Goal: Task Accomplishment & Management: Use online tool/utility

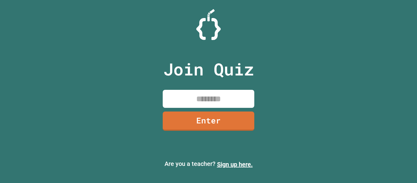
click at [203, 101] on input at bounding box center [209, 99] width 92 height 18
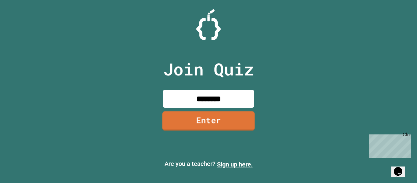
type input "********"
click at [200, 122] on link "Enter" at bounding box center [209, 121] width 92 height 20
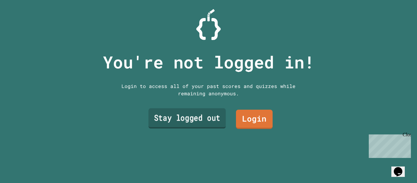
click at [226, 126] on div "Stay logged out Login" at bounding box center [209, 119] width 134 height 25
click at [191, 106] on div "You're not logged in! Login to access all of your past scores and quizzes while…" at bounding box center [209, 91] width 224 height 183
click at [191, 114] on link "Stay logged out" at bounding box center [187, 118] width 79 height 20
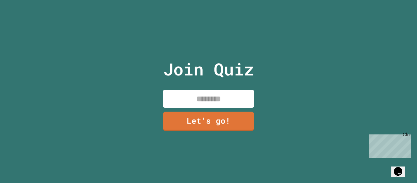
click at [197, 102] on input at bounding box center [209, 99] width 92 height 18
type input "*"
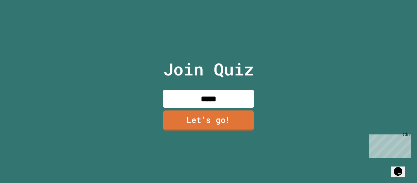
type input "*****"
click at [197, 120] on link "Let's go!" at bounding box center [208, 120] width 91 height 20
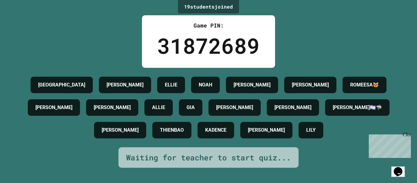
click at [409, 134] on div "Close" at bounding box center [407, 136] width 8 height 8
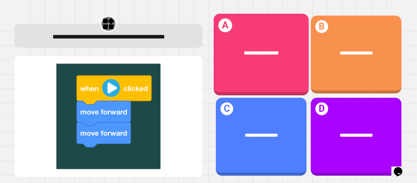
click at [305, 66] on div "**********" at bounding box center [261, 53] width 95 height 28
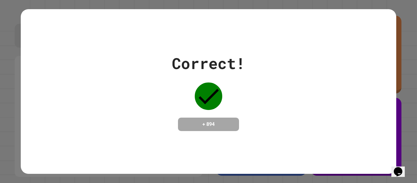
click at [255, 65] on div "Correct! + 894" at bounding box center [209, 91] width 376 height 79
click at [416, 27] on div "Correct! + 894" at bounding box center [208, 91] width 417 height 183
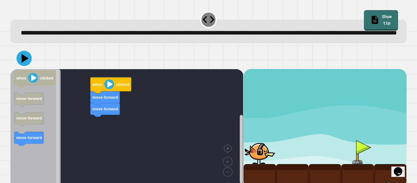
scroll to position [17, 0]
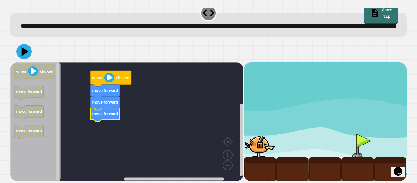
click at [106, 74] on image "Blockly Workspace" at bounding box center [110, 78] width 10 height 10
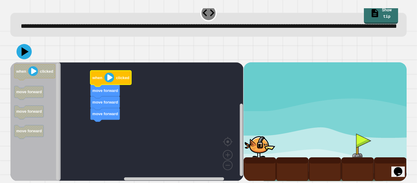
click at [106, 78] on image "Blockly Workspace" at bounding box center [110, 78] width 10 height 10
click at [111, 78] on image "Blockly Workspace" at bounding box center [110, 78] width 10 height 10
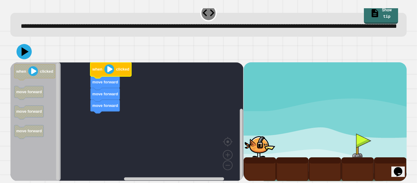
click at [106, 70] on image "Blockly Workspace" at bounding box center [110, 69] width 10 height 10
click at [114, 107] on text "move forward" at bounding box center [106, 105] width 26 height 5
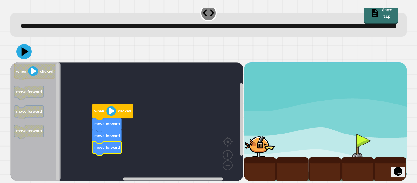
click at [107, 112] on image "Blockly Workspace" at bounding box center [111, 111] width 10 height 10
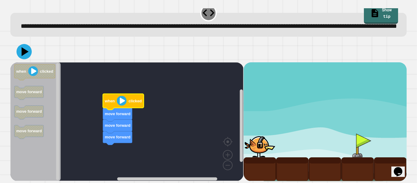
click at [122, 101] on image "Blockly Workspace" at bounding box center [122, 101] width 10 height 10
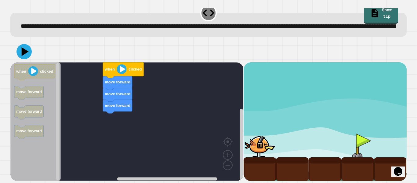
click at [101, 129] on div "when clicked move forward move forward move forward when clicked move forward m…" at bounding box center [126, 121] width 233 height 119
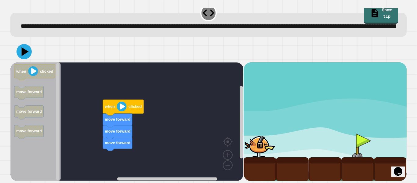
click at [124, 106] on image "Blockly Workspace" at bounding box center [122, 107] width 10 height 10
click at [119, 108] on image "Blockly Workspace" at bounding box center [122, 107] width 10 height 10
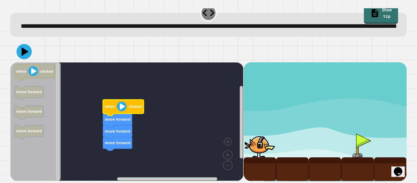
click at [29, 57] on icon at bounding box center [24, 51] width 15 height 15
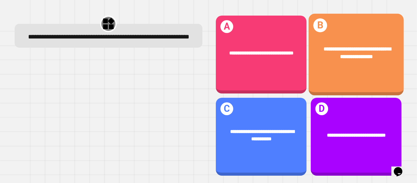
click at [331, 58] on span "**********" at bounding box center [358, 52] width 68 height 13
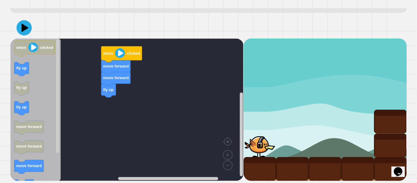
scroll to position [32, 0]
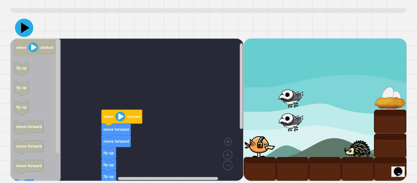
click at [28, 37] on icon at bounding box center [24, 28] width 18 height 18
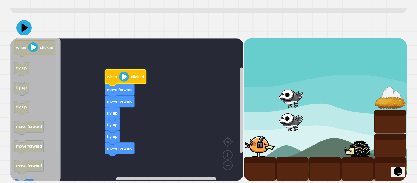
click at [55, 134] on div "fly up fly up fly up move forward move forward move forward when clicked when c…" at bounding box center [126, 110] width 233 height 142
click at [55, 134] on icon "Blockly Workspace" at bounding box center [35, 110] width 50 height 142
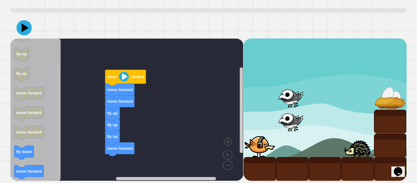
click at [54, 173] on div "fly up fly up fly up move forward move forward move forward when clicked when c…" at bounding box center [126, 110] width 233 height 142
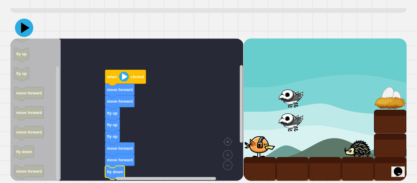
click at [28, 32] on icon at bounding box center [24, 28] width 18 height 18
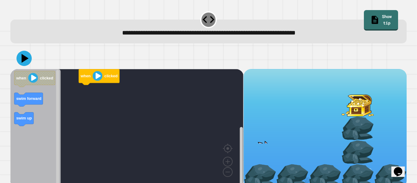
scroll to position [7, 0]
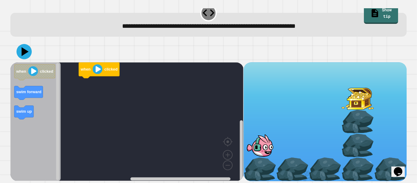
click at [13, 92] on icon "Blockly Workspace" at bounding box center [35, 121] width 50 height 119
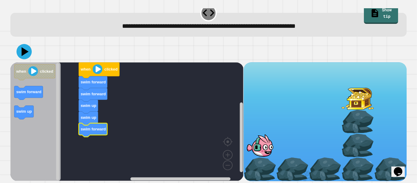
click at [28, 54] on icon at bounding box center [24, 51] width 15 height 15
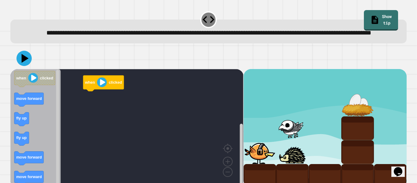
scroll to position [17, 0]
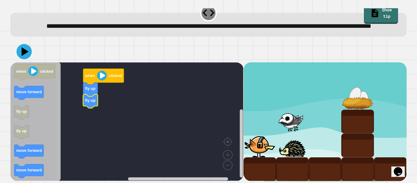
click at [58, 134] on rect "Blockly Workspace" at bounding box center [57, 121] width 3 height 117
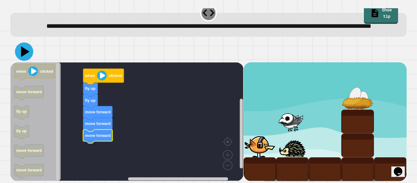
click at [28, 50] on icon at bounding box center [24, 51] width 18 height 18
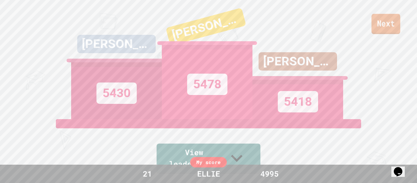
click at [384, 20] on link "Next" at bounding box center [386, 24] width 29 height 20
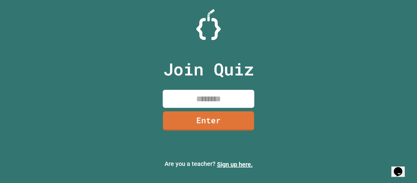
click at [208, 95] on input at bounding box center [209, 99] width 92 height 18
type input "********"
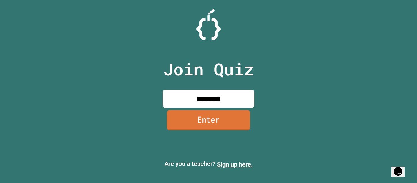
click at [223, 127] on link "Enter" at bounding box center [208, 120] width 83 height 20
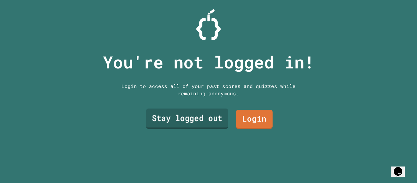
click at [206, 120] on link "Stay logged out" at bounding box center [187, 119] width 82 height 20
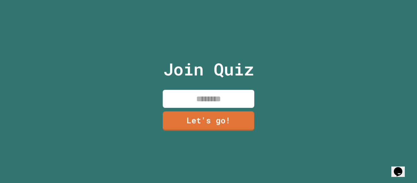
click at [199, 99] on input at bounding box center [209, 99] width 92 height 18
type input "*****"
click at [203, 121] on link "Let's go!" at bounding box center [208, 120] width 91 height 20
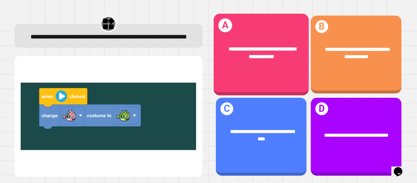
click at [251, 76] on div "**********" at bounding box center [261, 55] width 95 height 82
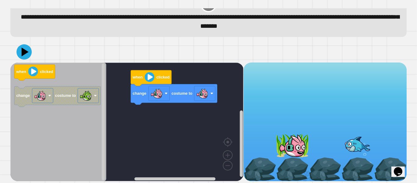
scroll to position [17, 0]
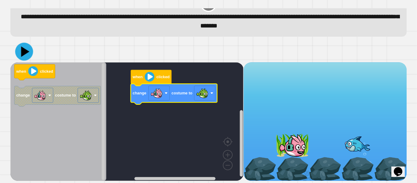
click at [22, 55] on icon at bounding box center [24, 52] width 18 height 18
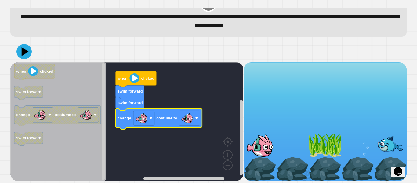
click at [201, 121] on icon "Blockly Workspace" at bounding box center [159, 119] width 86 height 20
click at [198, 119] on rect "Blockly Workspace" at bounding box center [189, 118] width 21 height 15
click at [24, 49] on icon at bounding box center [24, 52] width 18 height 18
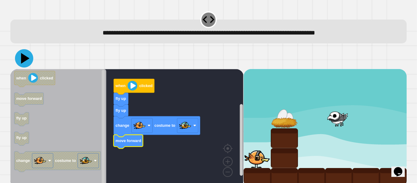
click at [24, 63] on icon at bounding box center [24, 58] width 18 height 18
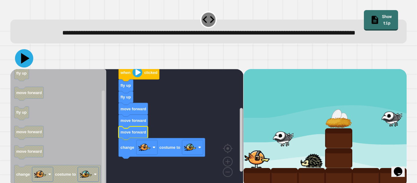
click at [21, 68] on icon at bounding box center [24, 58] width 18 height 18
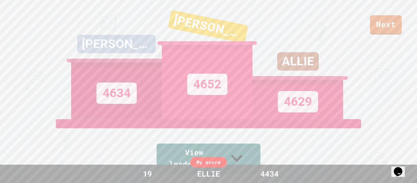
click at [382, 15] on link "Next" at bounding box center [386, 24] width 32 height 19
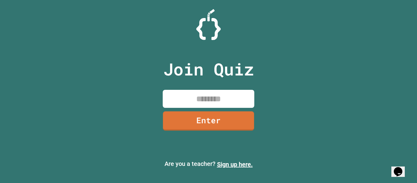
click at [204, 104] on input at bounding box center [209, 99] width 92 height 18
type input "********"
click at [206, 117] on link "Enter" at bounding box center [209, 120] width 91 height 19
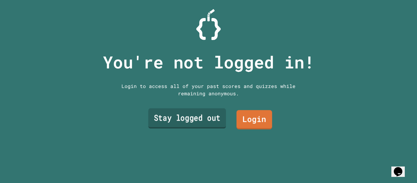
click at [207, 115] on link "Stay logged out" at bounding box center [188, 118] width 78 height 20
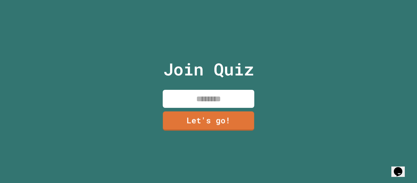
click at [214, 99] on input at bounding box center [209, 99] width 92 height 18
type input "*****"
click at [224, 127] on link "Let's go!" at bounding box center [209, 120] width 92 height 20
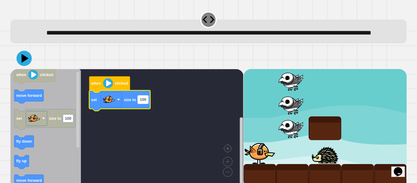
click at [143, 102] on text "100" at bounding box center [143, 99] width 6 height 5
type input "***"
click at [154, 141] on rect "Blockly Workspace" at bounding box center [126, 128] width 233 height 119
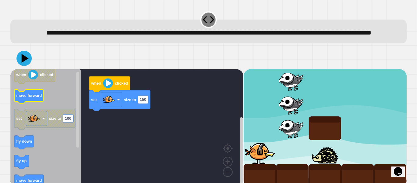
click at [35, 103] on icon "Blockly Workspace" at bounding box center [28, 97] width 29 height 14
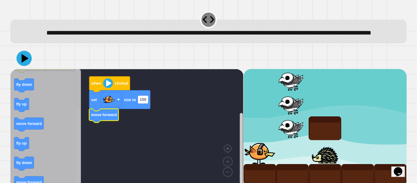
click at [76, 158] on g "Blockly Workspace" at bounding box center [78, 128] width 5 height 117
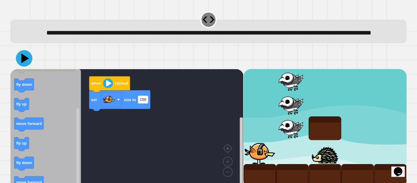
click at [26, 67] on icon at bounding box center [24, 58] width 17 height 17
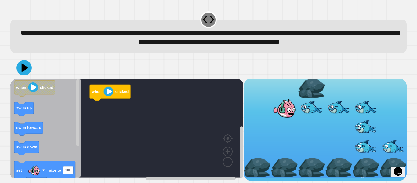
scroll to position [7, 0]
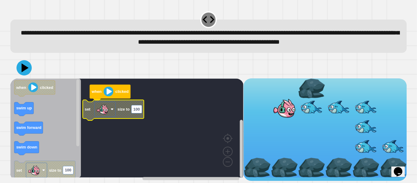
click at [134, 111] on text "100" at bounding box center [137, 109] width 6 height 5
type input "***"
click at [164, 149] on rect "Blockly Workspace" at bounding box center [126, 128] width 233 height 99
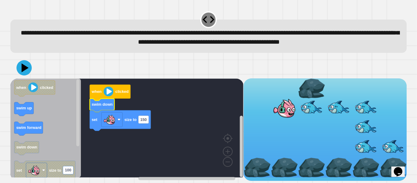
click at [17, 67] on div at bounding box center [208, 67] width 397 height 21
click at [24, 70] on icon at bounding box center [25, 67] width 9 height 11
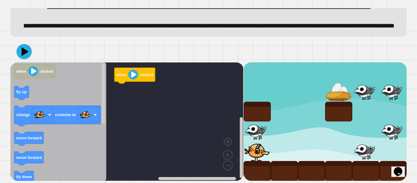
scroll to position [40, 0]
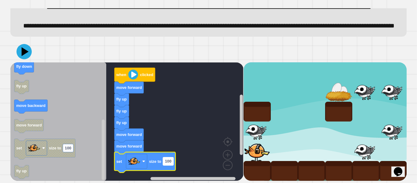
click at [172, 165] on rect "Blockly Workspace" at bounding box center [168, 161] width 10 height 8
type input "**"
click at [26, 54] on icon at bounding box center [24, 51] width 17 height 17
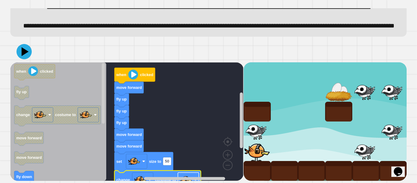
click at [182, 180] on rect "Blockly Workspace" at bounding box center [188, 179] width 21 height 15
click at [27, 54] on icon at bounding box center [24, 51] width 17 height 17
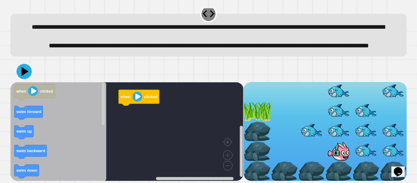
scroll to position [27, 0]
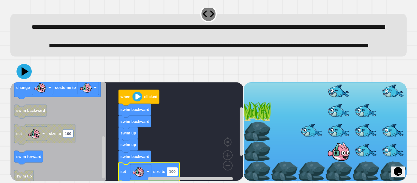
click at [173, 170] on text "100" at bounding box center [172, 171] width 6 height 5
type input "**"
click at [153, 124] on rect "Blockly Workspace" at bounding box center [126, 131] width 233 height 99
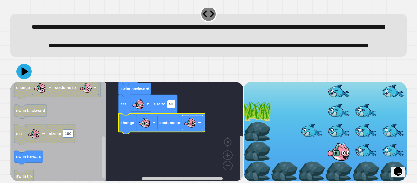
click at [201, 121] on rect "Blockly Workspace" at bounding box center [192, 122] width 21 height 15
click at [24, 78] on icon at bounding box center [23, 71] width 17 height 17
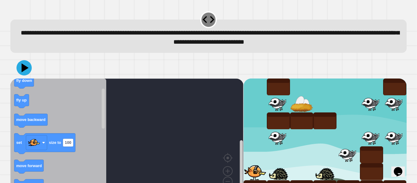
scroll to position [17, 0]
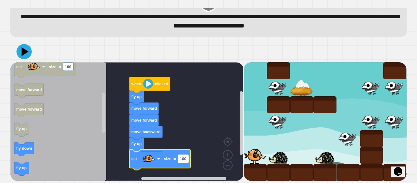
click at [184, 158] on text "100" at bounding box center [183, 158] width 6 height 5
type input "**"
click at [83, 154] on icon "Blockly Workspace" at bounding box center [58, 121] width 96 height 119
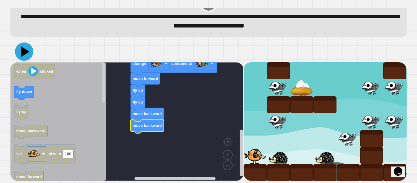
click at [24, 55] on icon at bounding box center [24, 51] width 18 height 18
